Goal: Communication & Community: Answer question/provide support

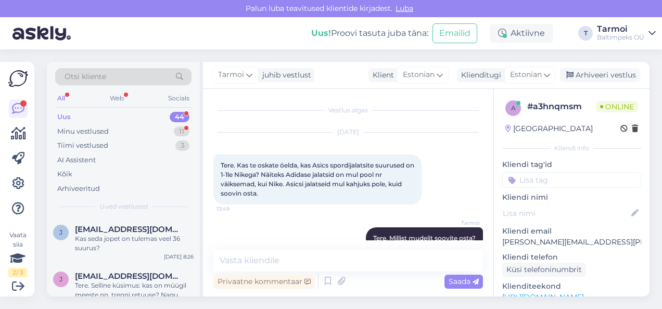
scroll to position [345, 0]
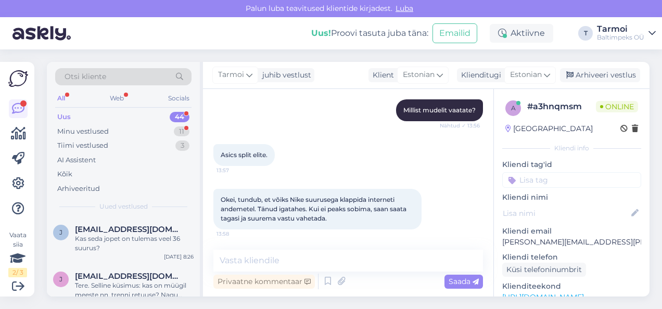
click at [254, 255] on textarea at bounding box center [348, 261] width 270 height 22
type textarea "Jah, loomulikult saate vahetada."
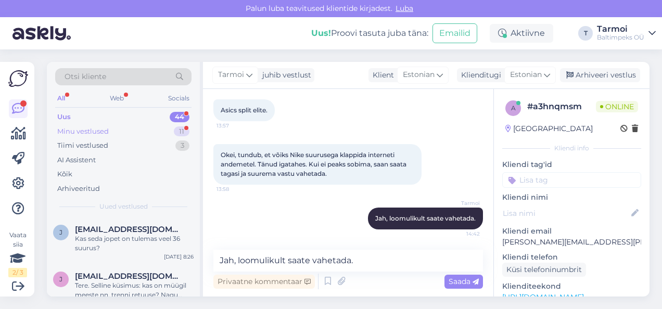
click at [86, 131] on div "Minu vestlused" at bounding box center [83, 131] width 52 height 10
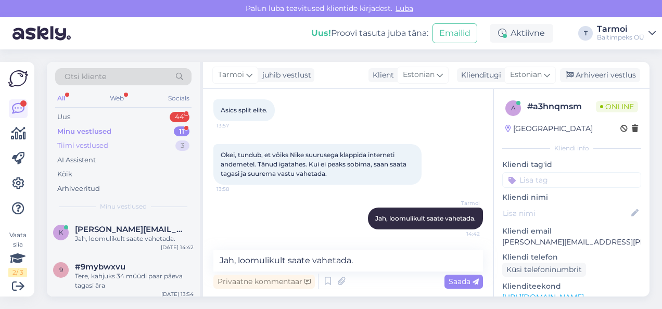
click at [82, 141] on div "Tiimi vestlused" at bounding box center [82, 146] width 51 height 10
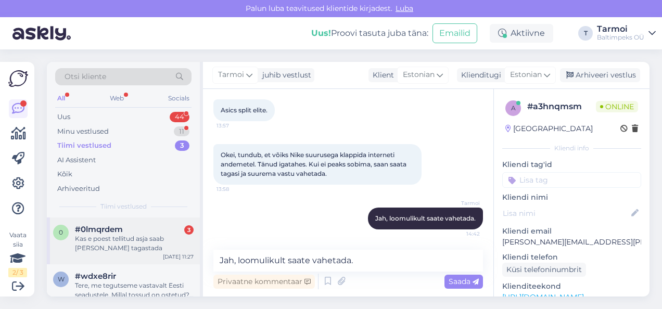
click at [105, 225] on span "#0lmqrdem" at bounding box center [99, 229] width 48 height 9
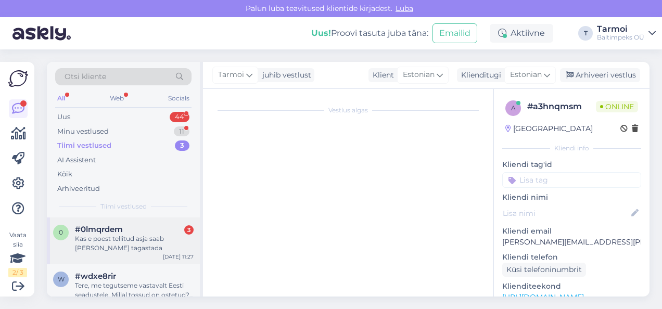
scroll to position [225, 0]
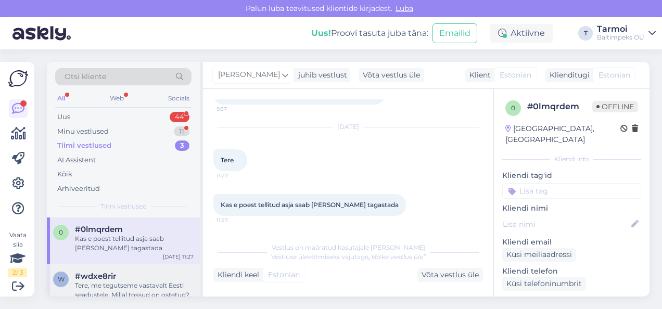
click at [82, 282] on div "Tere, me tegutseme vastavalt Eesti seadustele. Millal tossud on ostetud? [PERSO…" at bounding box center [134, 290] width 119 height 19
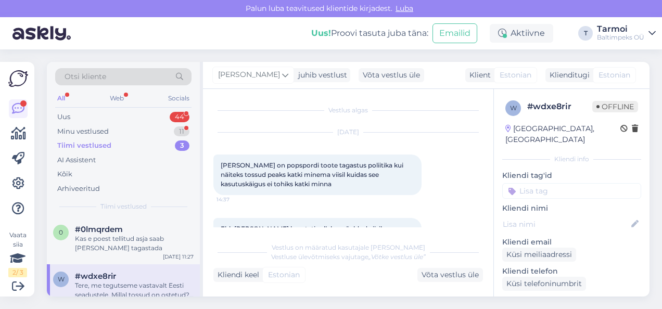
scroll to position [87, 0]
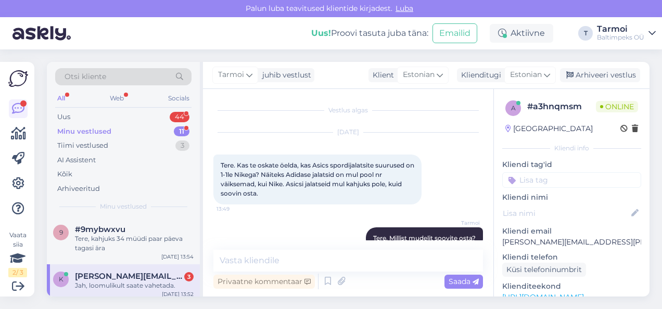
scroll to position [389, 0]
